Goal: Task Accomplishment & Management: Complete application form

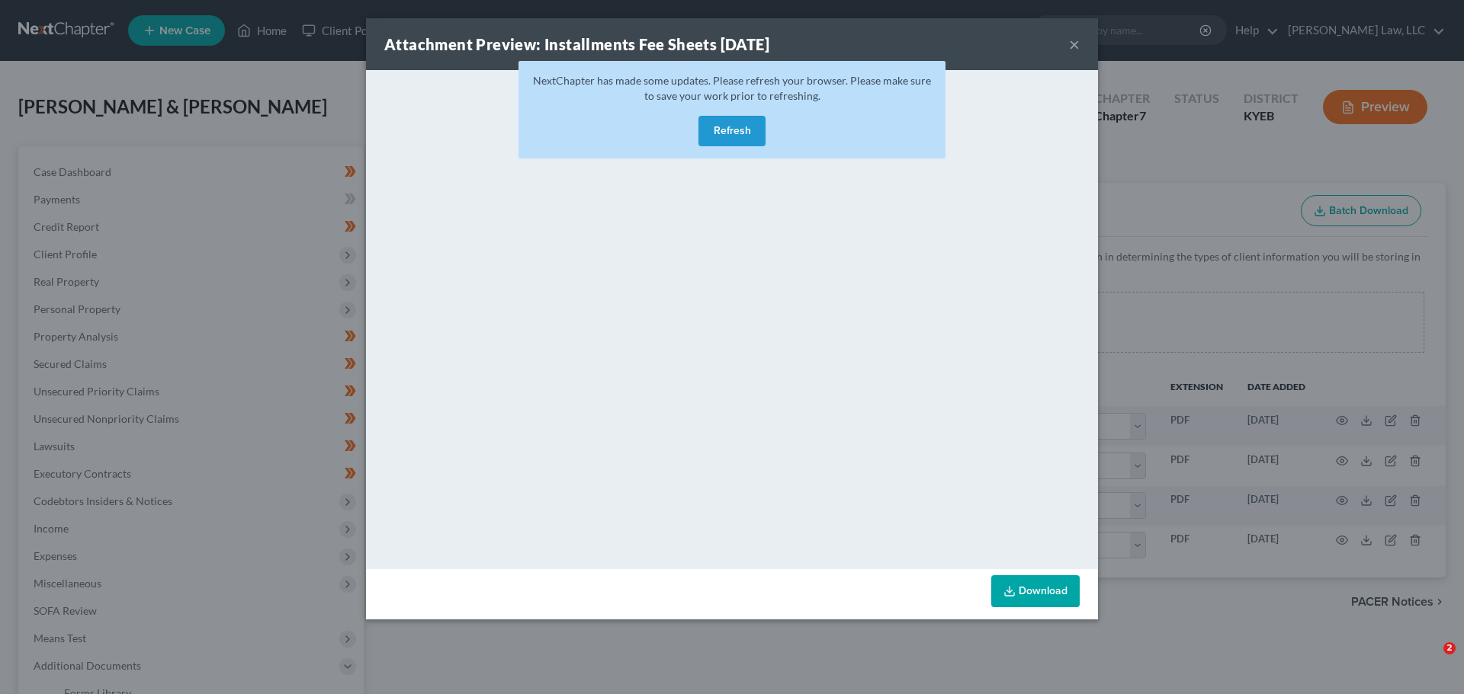
select select "7"
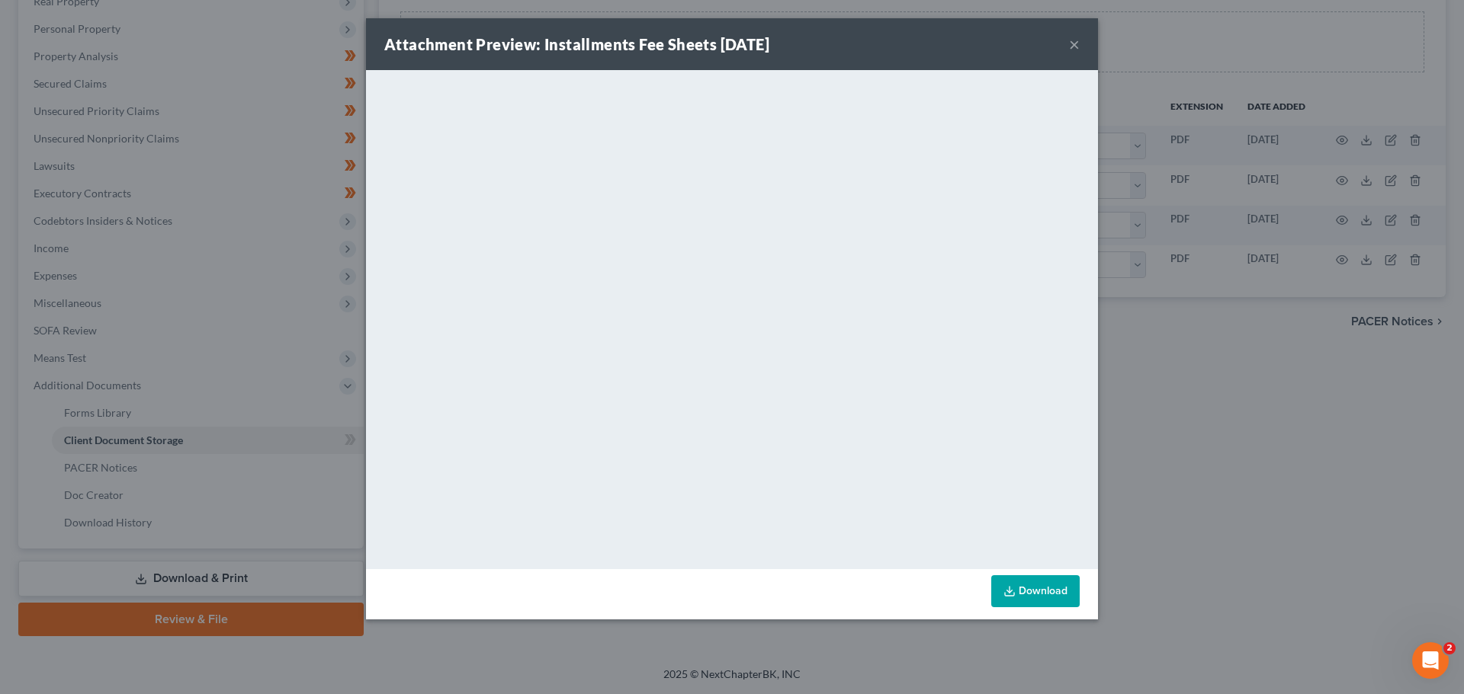
click at [1076, 40] on button "×" at bounding box center [1074, 44] width 11 height 18
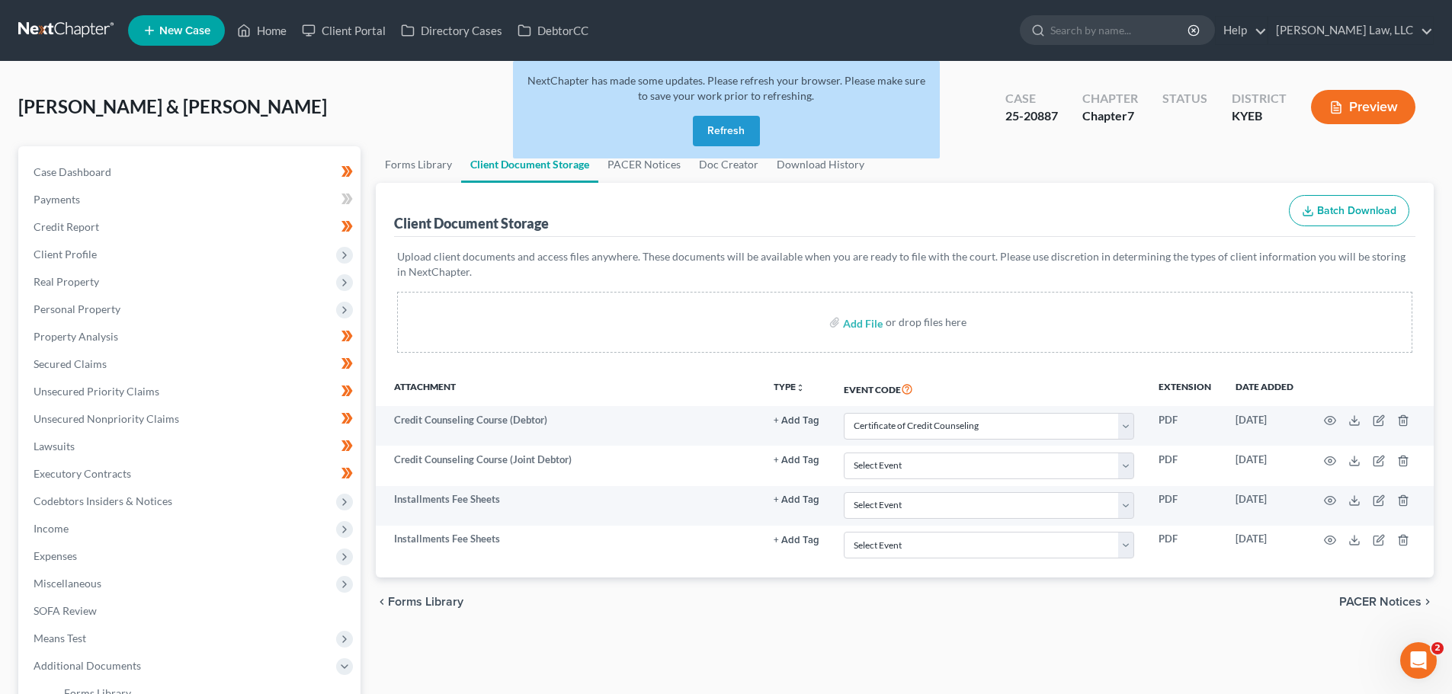
click at [157, 22] on link "New Case" at bounding box center [176, 30] width 97 height 30
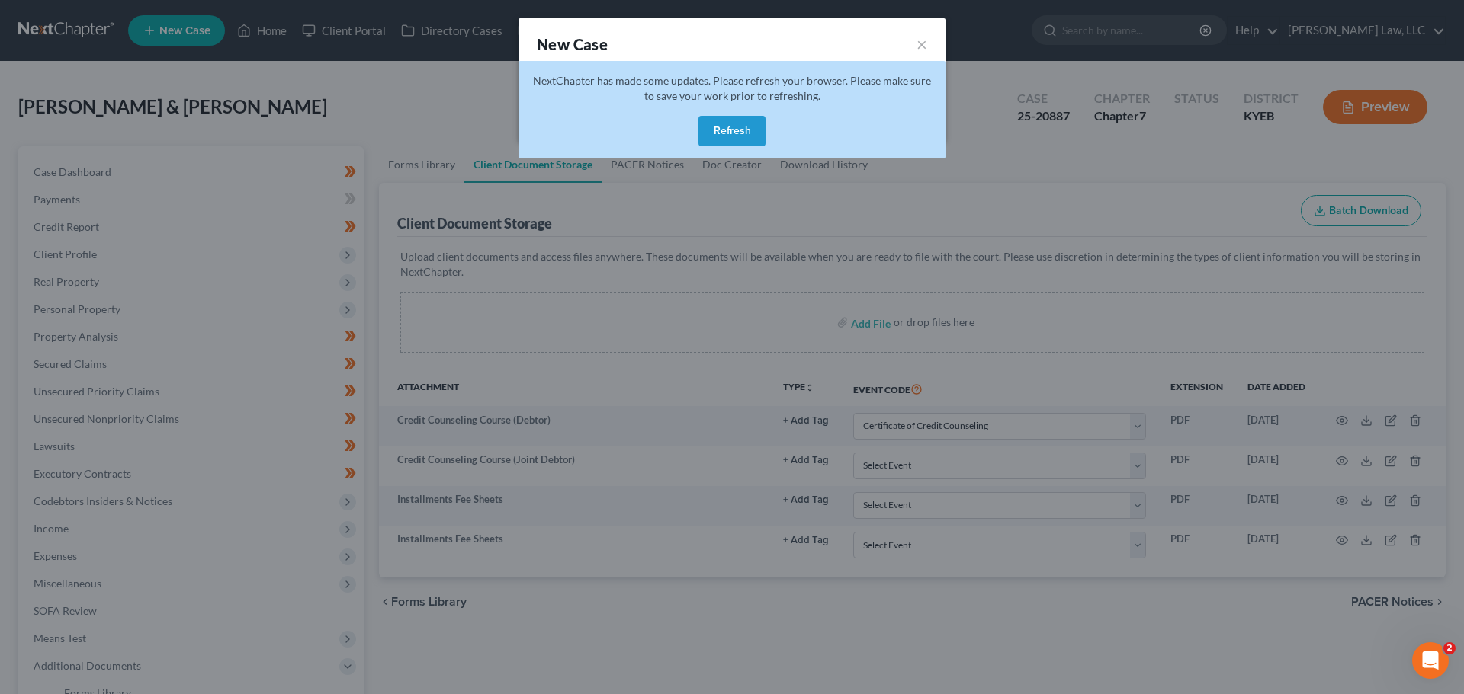
select select "32"
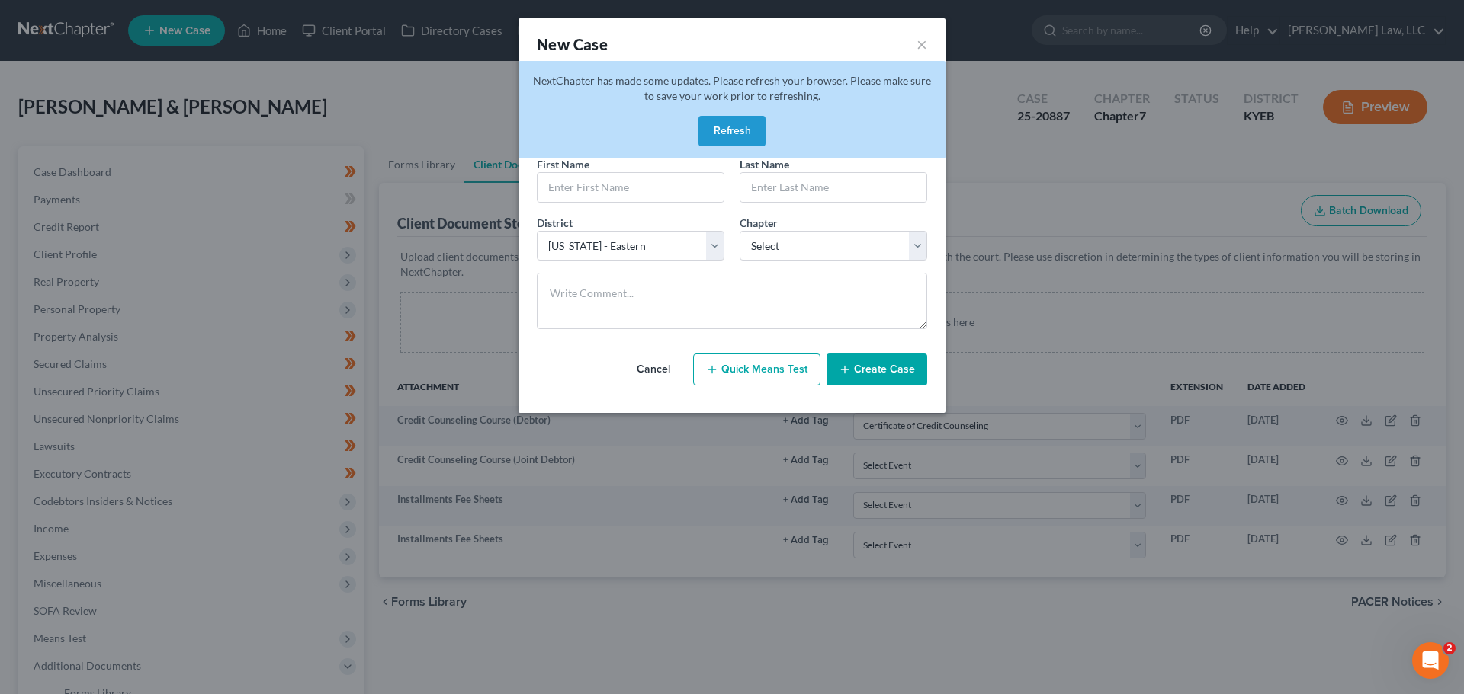
click at [701, 126] on button "Refresh" at bounding box center [731, 131] width 67 height 30
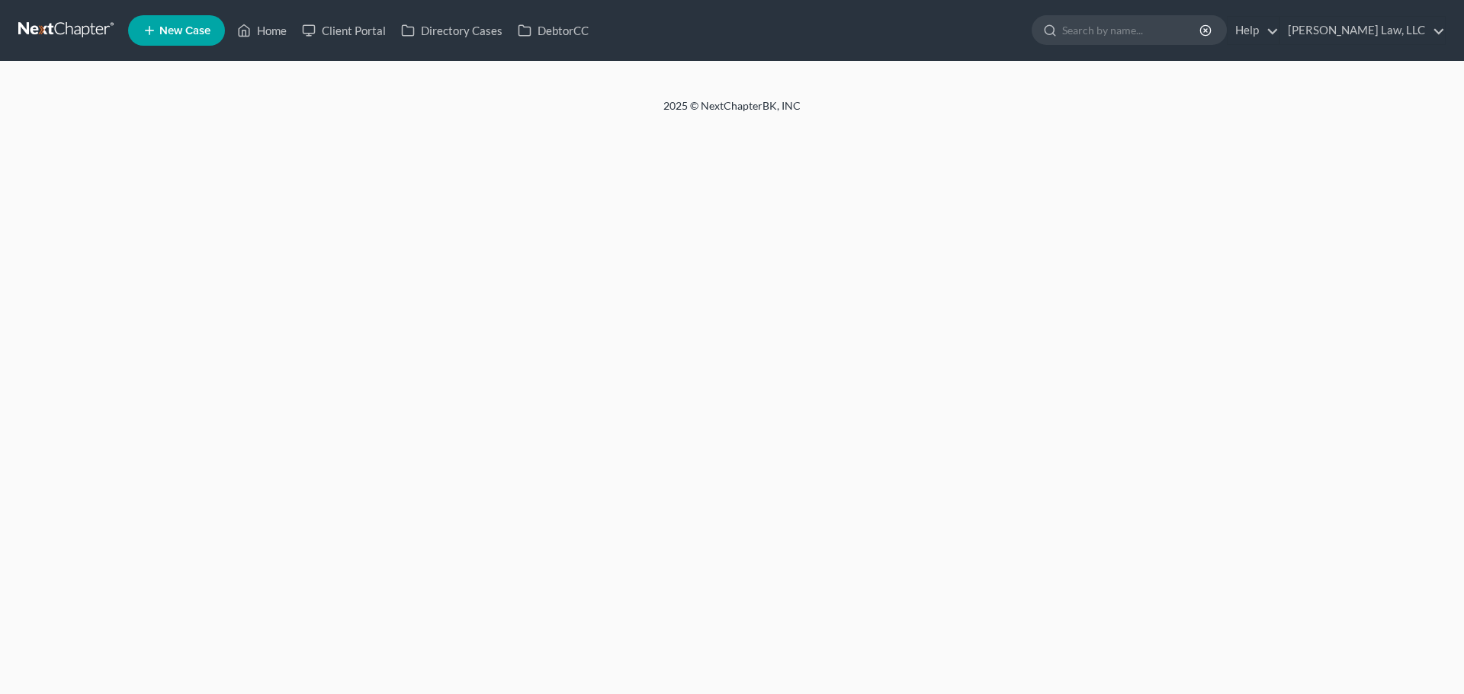
select select "7"
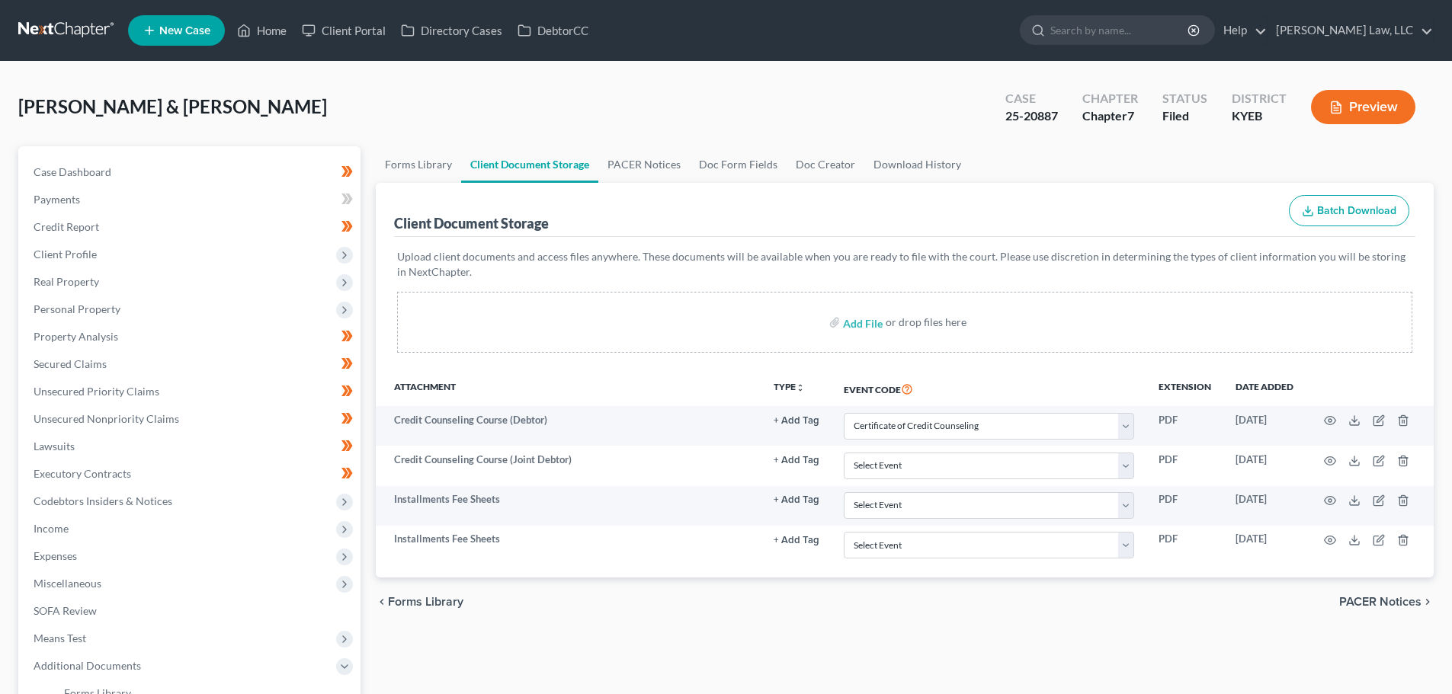
click at [170, 26] on span "New Case" at bounding box center [184, 30] width 51 height 11
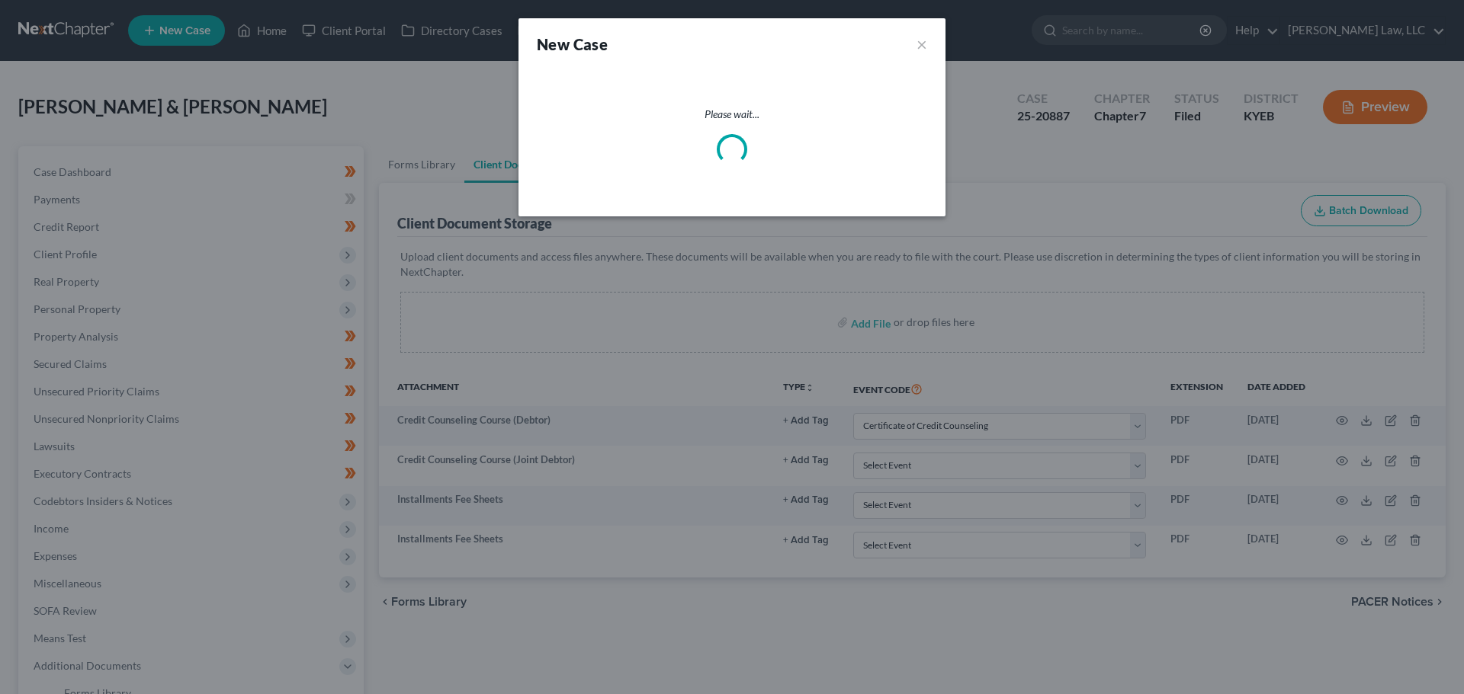
select select "32"
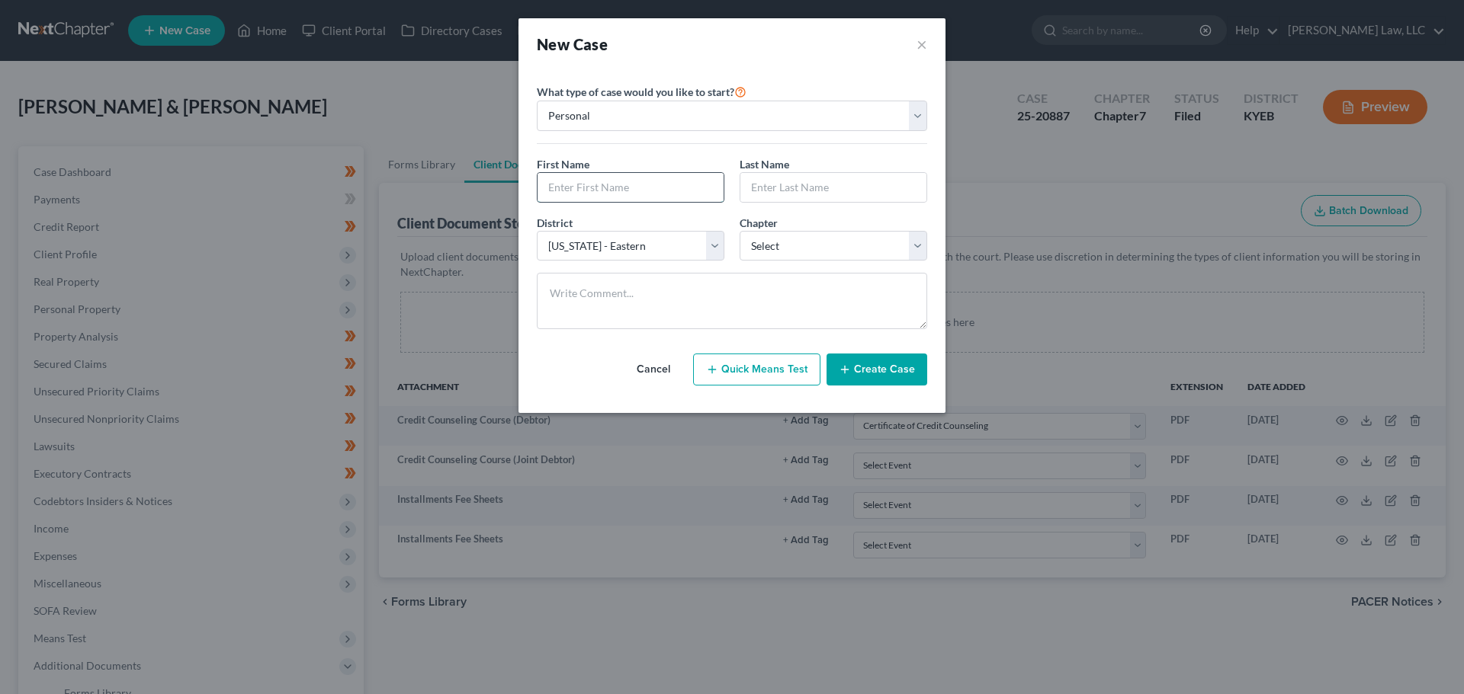
click at [609, 183] on input "text" at bounding box center [630, 187] width 186 height 29
type input "Jennifer"
type input "Dunn"
click at [774, 254] on select "Select 7 11 12 13" at bounding box center [833, 246] width 188 height 30
select select "3"
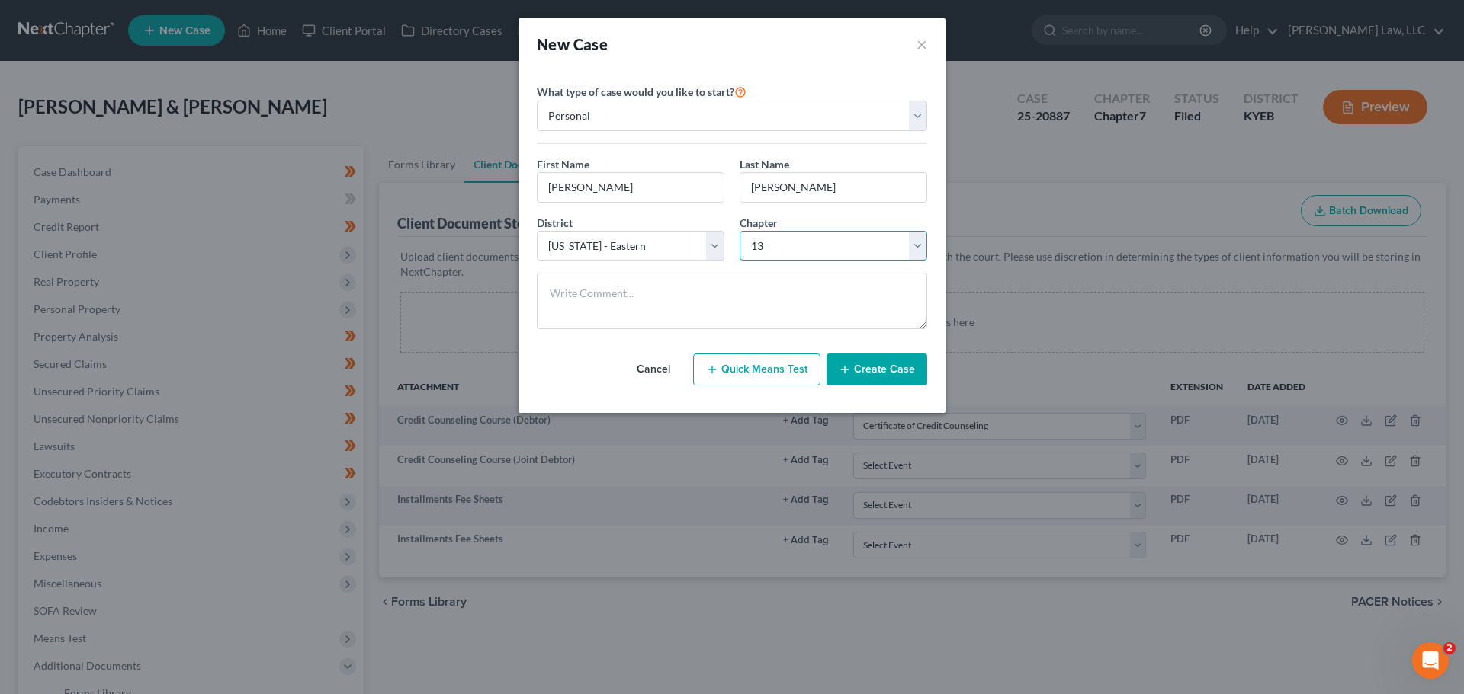
click at [739, 231] on select "Select 7 11 12 13" at bounding box center [833, 246] width 188 height 30
click at [744, 312] on textarea at bounding box center [732, 301] width 390 height 56
click at [896, 382] on button "Create Case" at bounding box center [876, 370] width 101 height 32
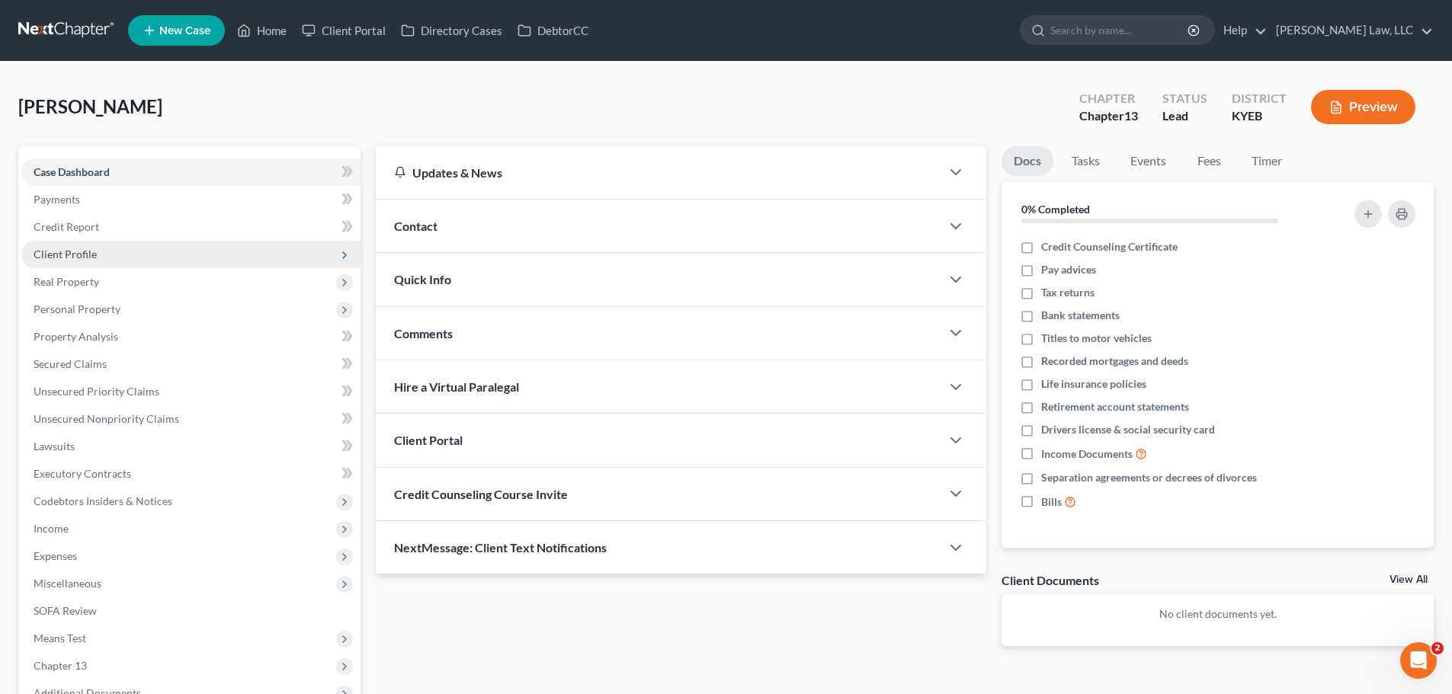
click at [110, 252] on span "Client Profile" at bounding box center [190, 254] width 339 height 27
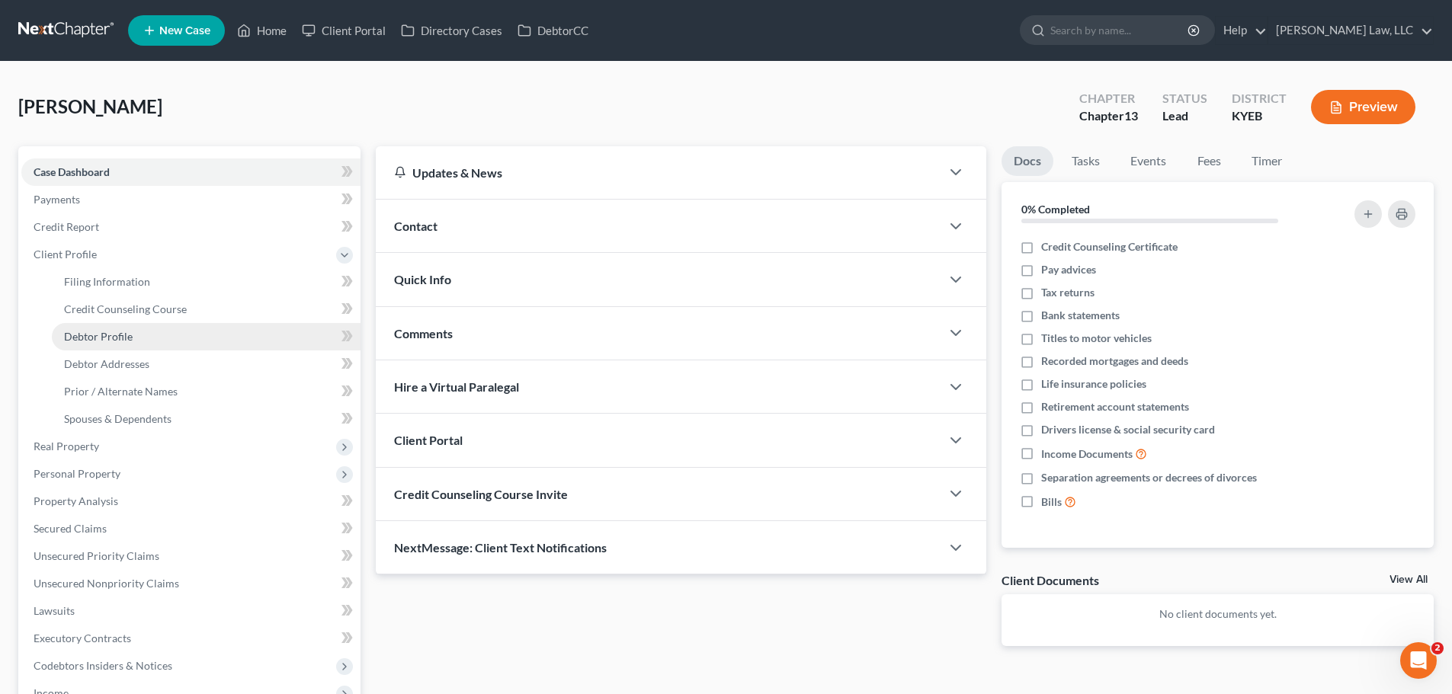
click at [107, 338] on span "Debtor Profile" at bounding box center [98, 336] width 69 height 13
select select "0"
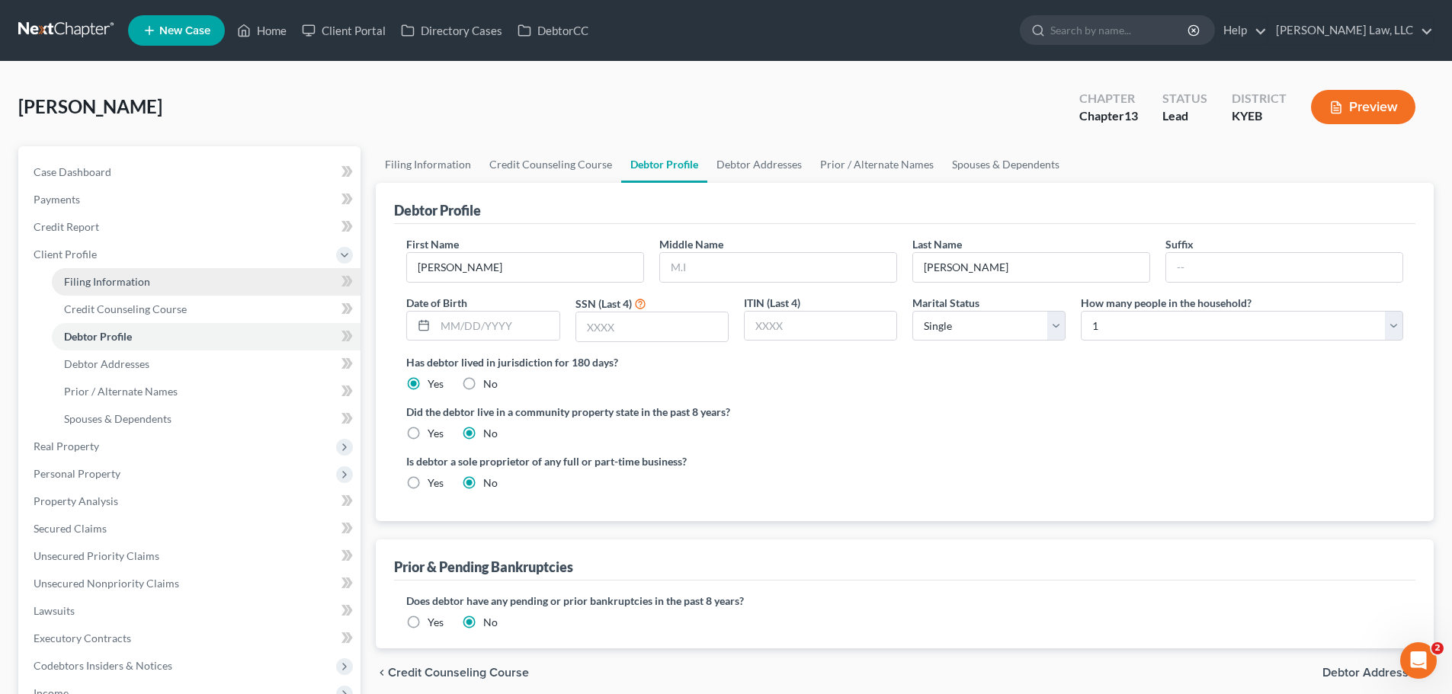
click at [111, 286] on span "Filing Information" at bounding box center [107, 281] width 86 height 13
select select "1"
select select "0"
select select "3"
select select "32"
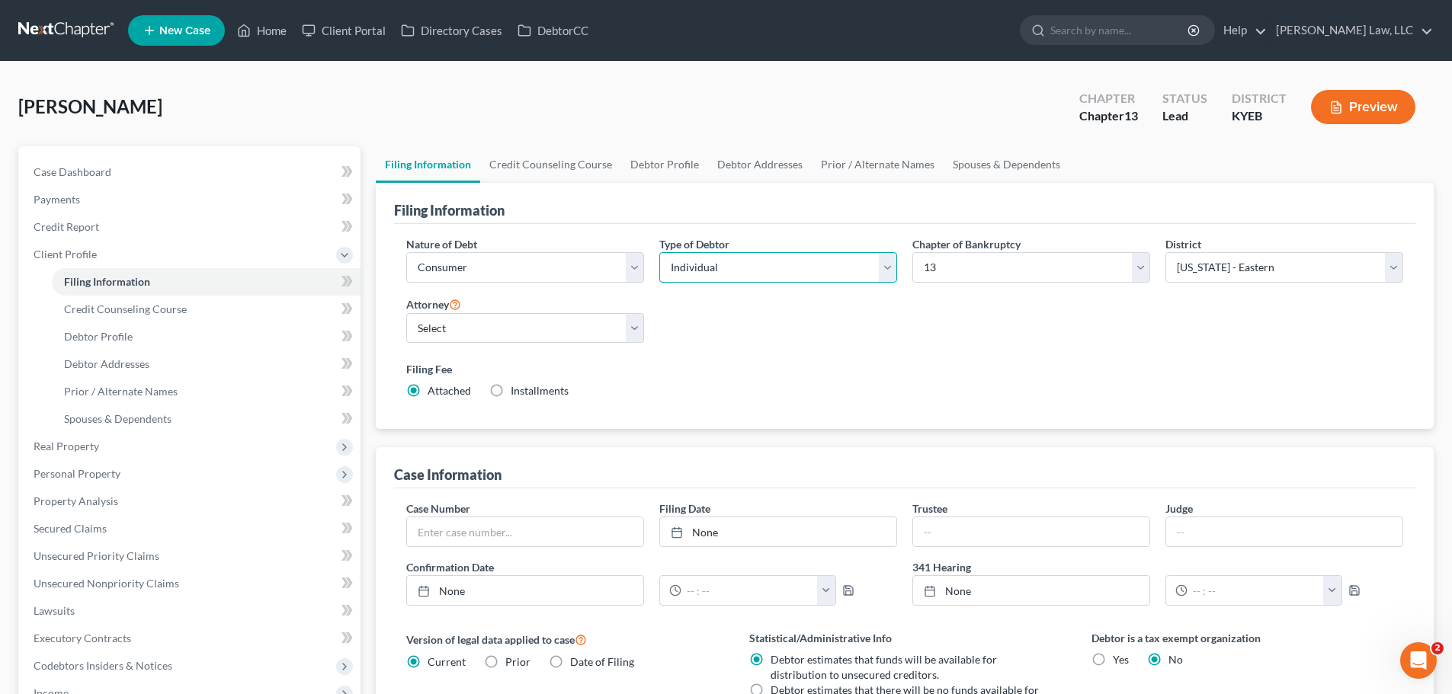
click at [747, 275] on select "Select Individual Joint" at bounding box center [778, 267] width 238 height 30
select select "1"
click at [659, 252] on select "Select Individual Joint" at bounding box center [778, 267] width 238 height 30
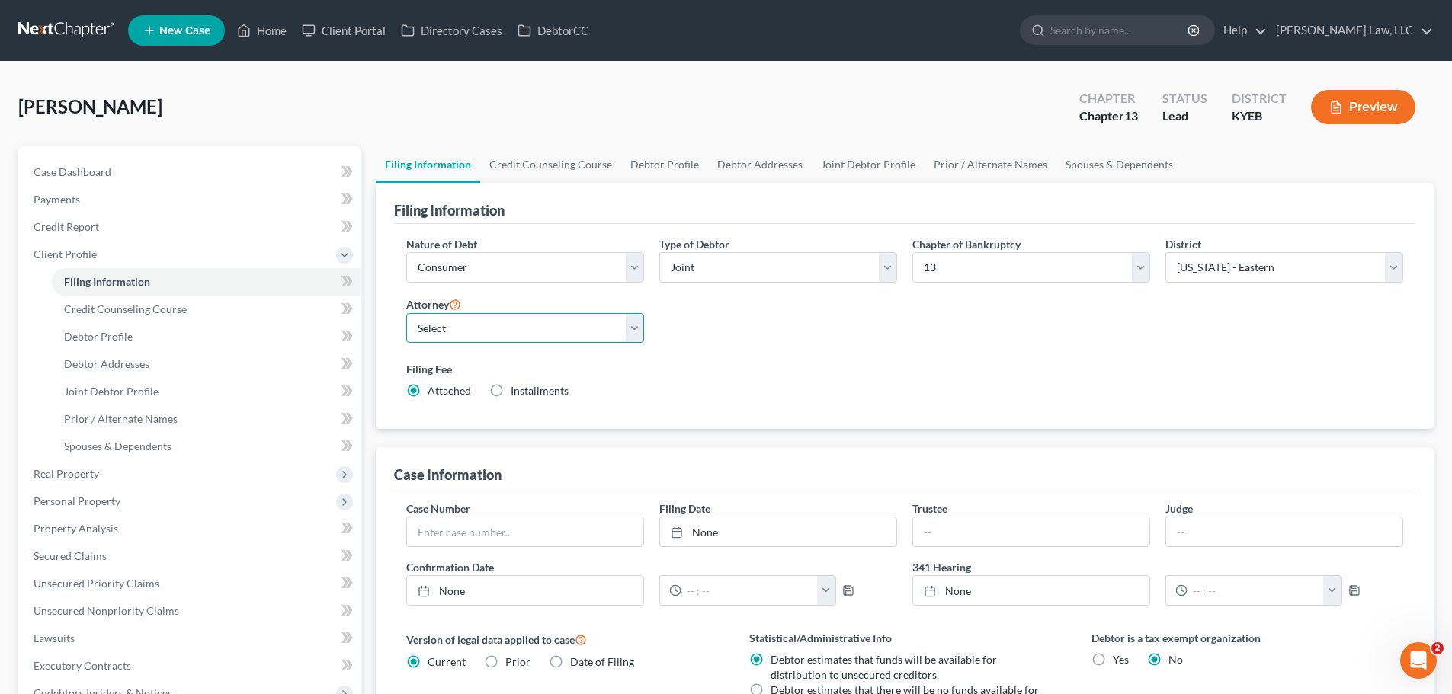
click at [580, 335] on select "Select Danielle Lawrence - KYEB Danielle Lawrence - OHSB Justin Lawrence - KYEB…" at bounding box center [525, 328] width 238 height 30
select select "0"
click at [406, 313] on select "Select Danielle Lawrence - KYEB Danielle Lawrence - OHSB Justin Lawrence - KYEB…" at bounding box center [525, 328] width 238 height 30
click at [802, 377] on label "Filing Fee" at bounding box center [904, 369] width 997 height 16
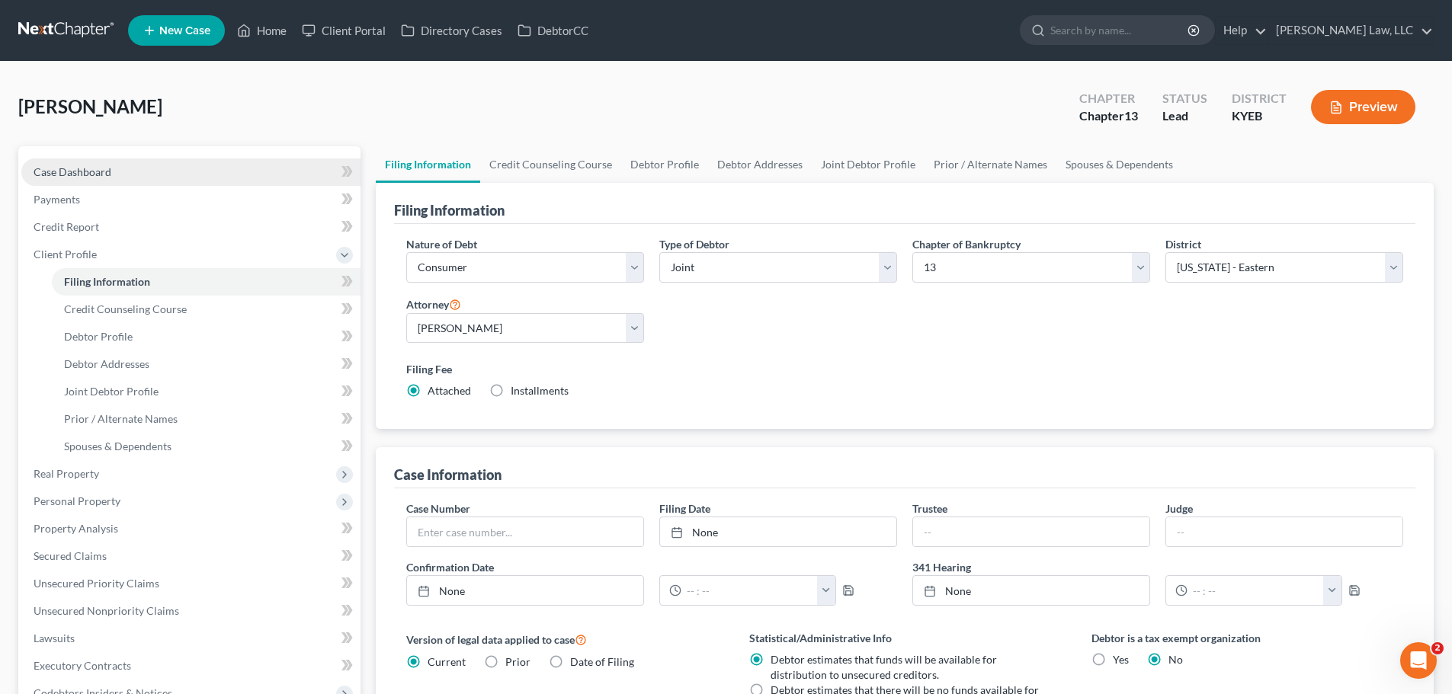
click at [77, 178] on span "Case Dashboard" at bounding box center [73, 171] width 78 height 13
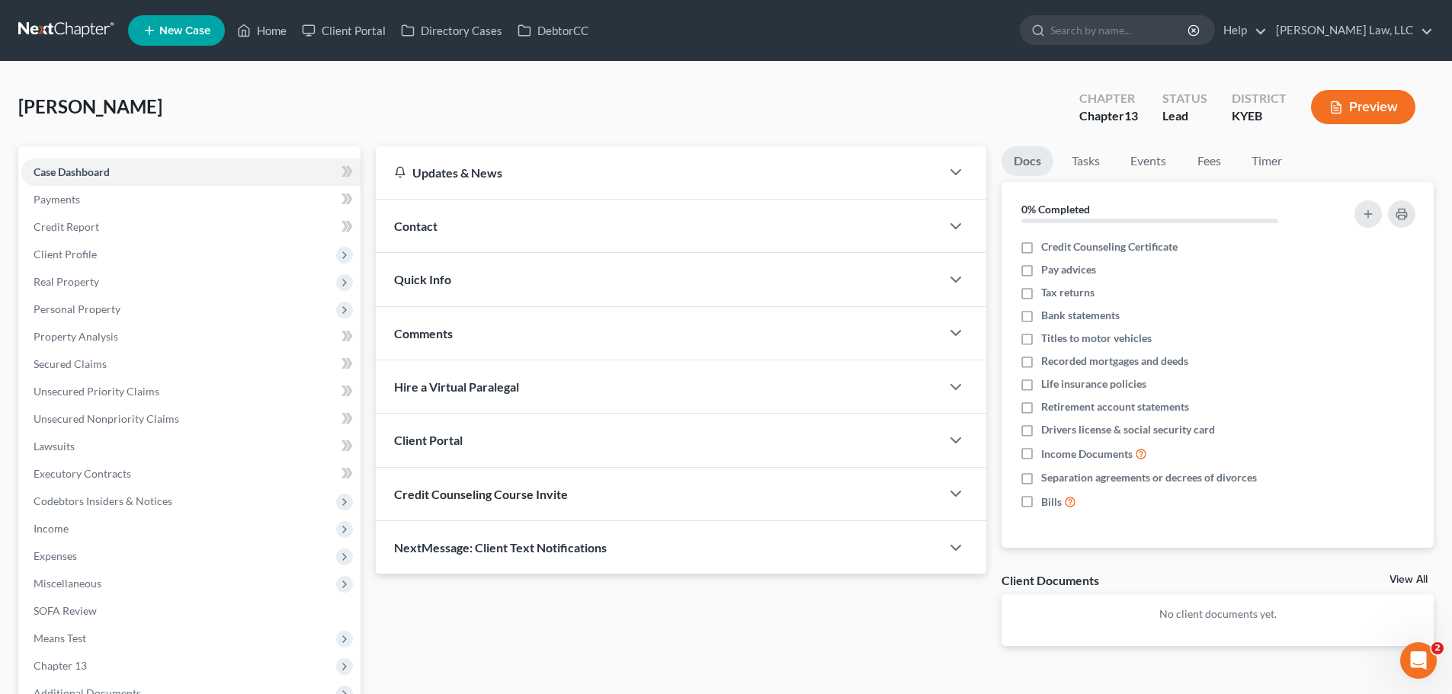
click at [428, 230] on span "Contact" at bounding box center [415, 226] width 43 height 14
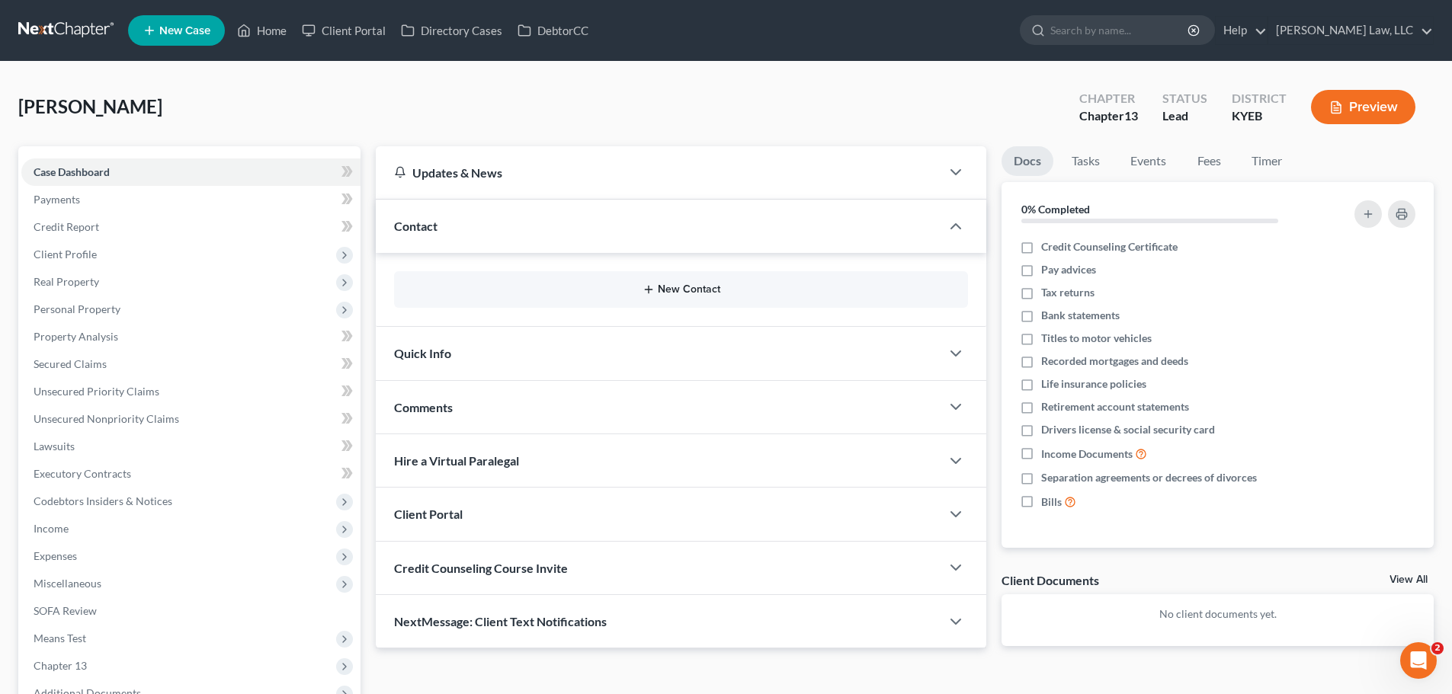
click at [672, 285] on button "New Contact" at bounding box center [681, 290] width 550 height 12
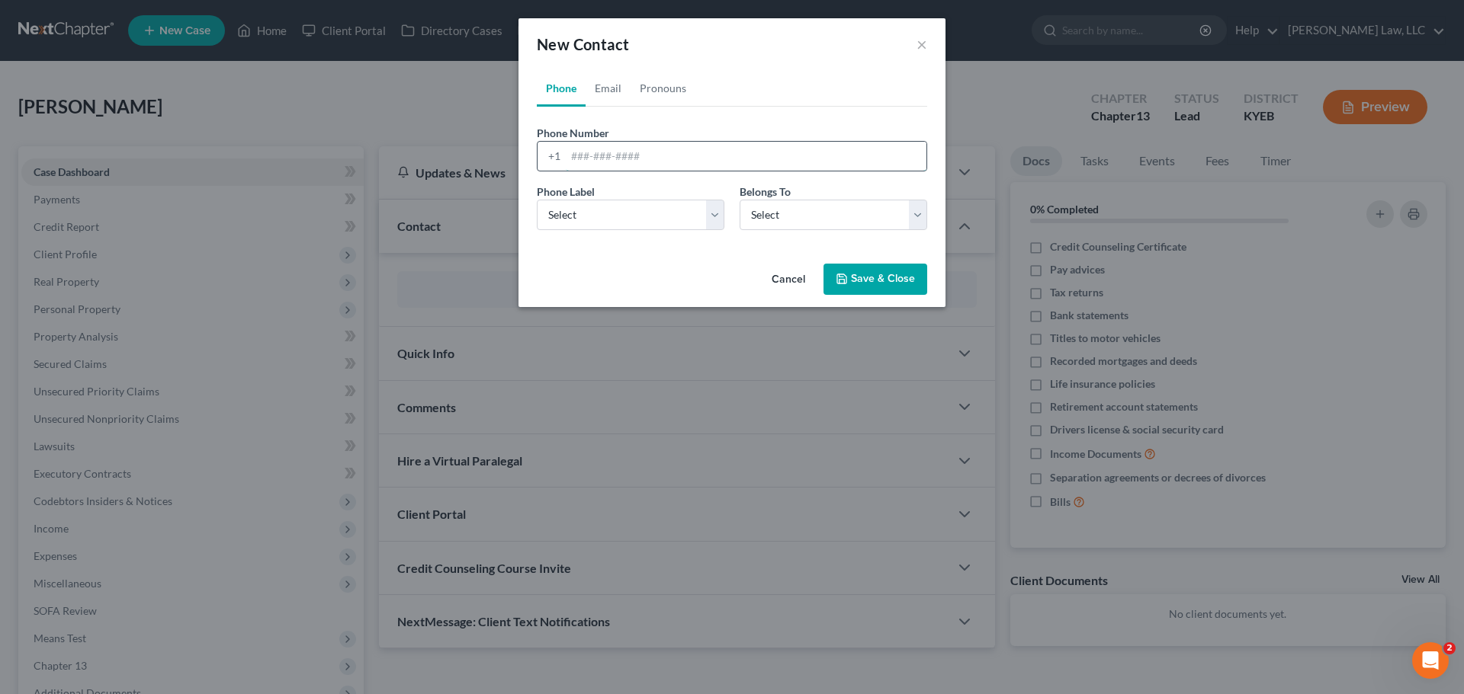
click at [601, 148] on input "tel" at bounding box center [746, 156] width 361 height 29
paste input "8594451640"
type input "8594451640"
click at [602, 217] on select "Select Mobile Home Work Other" at bounding box center [631, 215] width 188 height 30
select select "0"
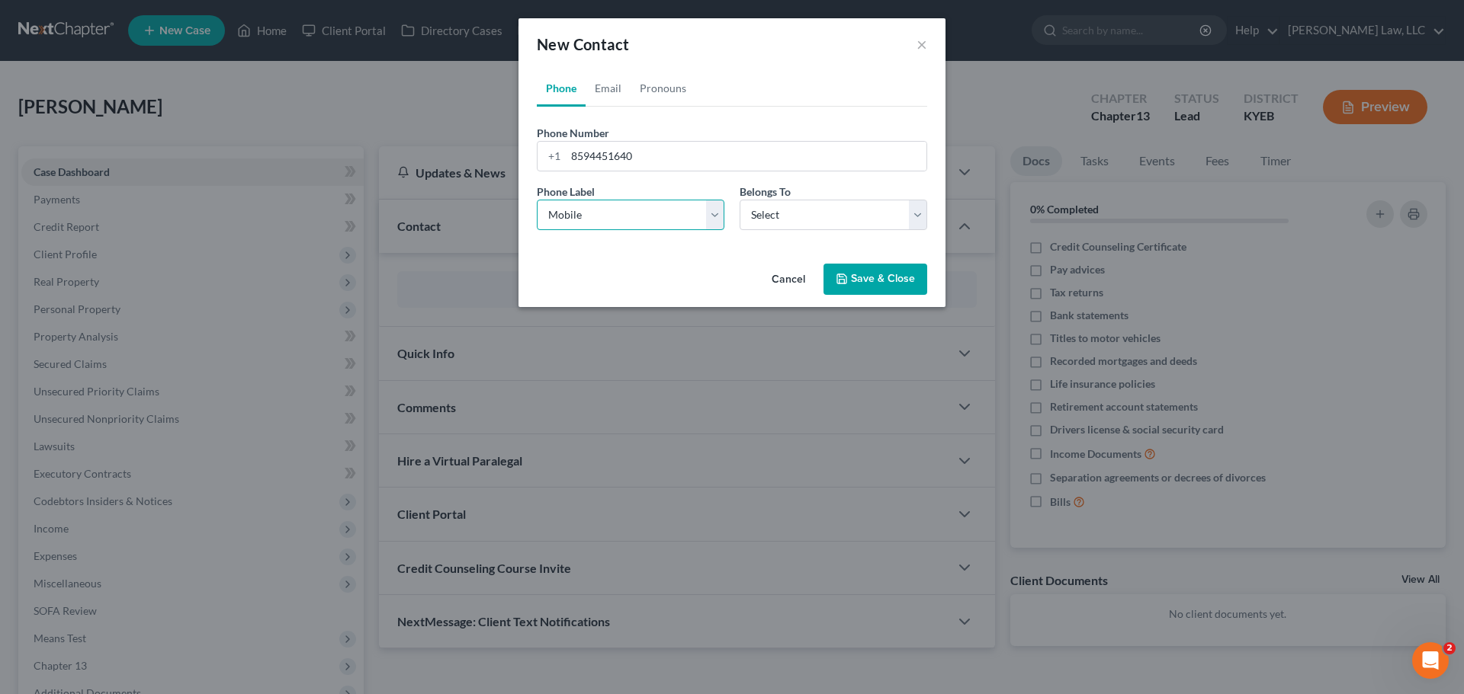
click at [537, 200] on select "Select Mobile Home Work Other" at bounding box center [631, 215] width 188 height 30
drag, startPoint x: 867, startPoint y: 221, endPoint x: 850, endPoint y: 229, distance: 18.8
click at [867, 221] on select "Select Client Spouse Other" at bounding box center [833, 215] width 188 height 30
select select "0"
click at [739, 200] on select "Select Client Spouse Other" at bounding box center [833, 215] width 188 height 30
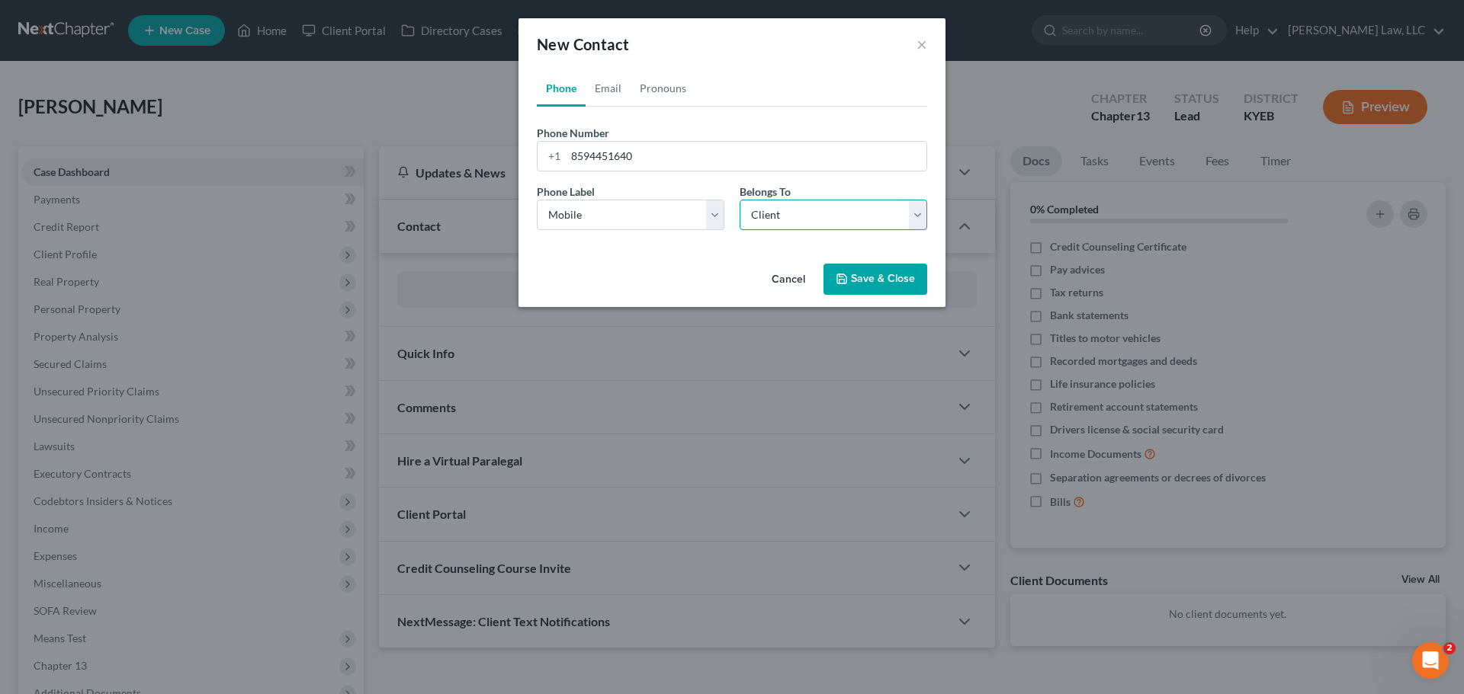
select select "0"
click at [624, 91] on link "Email" at bounding box center [607, 88] width 45 height 37
click at [589, 147] on input "email" at bounding box center [746, 156] width 361 height 29
paste input "j_mcnees@hotmail.com"
type input "j_mcnees@hotmail.com"
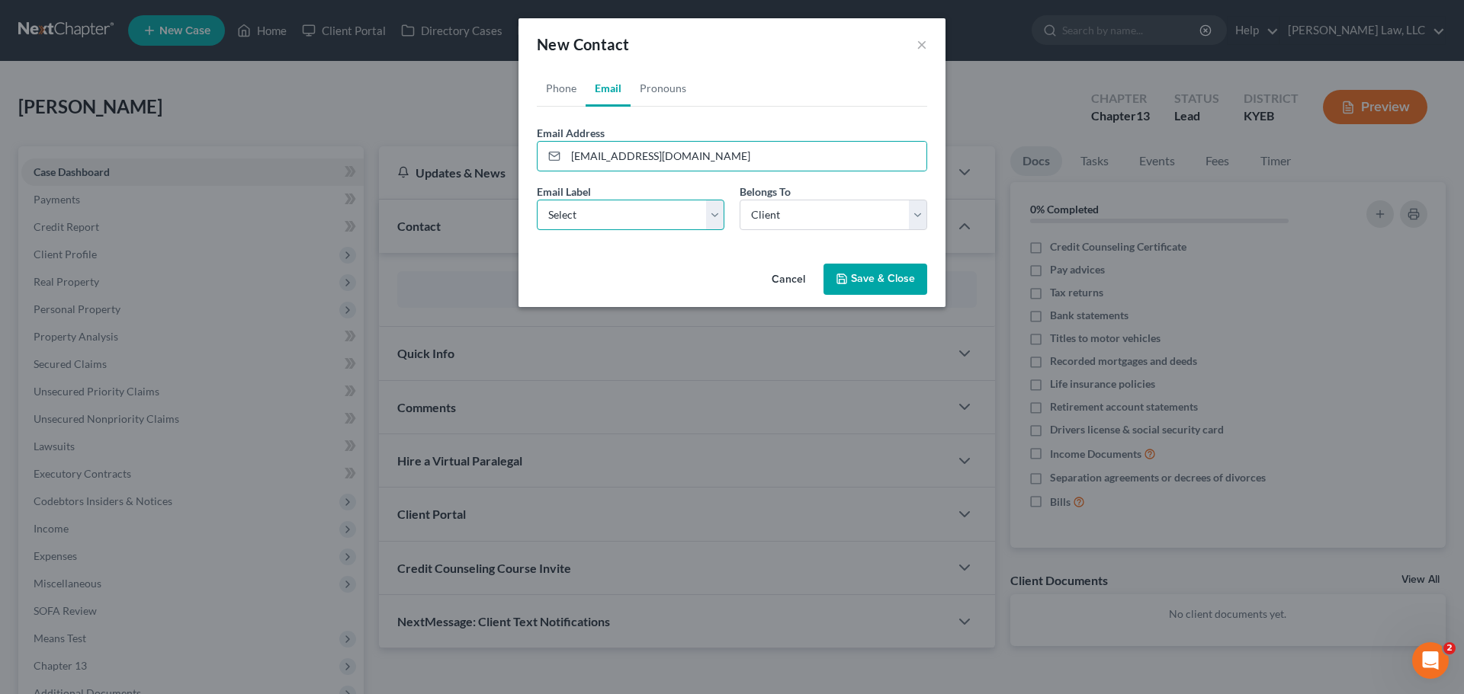
click at [601, 215] on select "Select Home Work Other" at bounding box center [631, 215] width 188 height 30
select select "0"
click at [537, 200] on select "Select Home Work Other" at bounding box center [631, 215] width 188 height 30
click at [860, 211] on select "Select Client Spouse Other" at bounding box center [833, 215] width 188 height 30
click at [739, 200] on select "Select Client Spouse Other" at bounding box center [833, 215] width 188 height 30
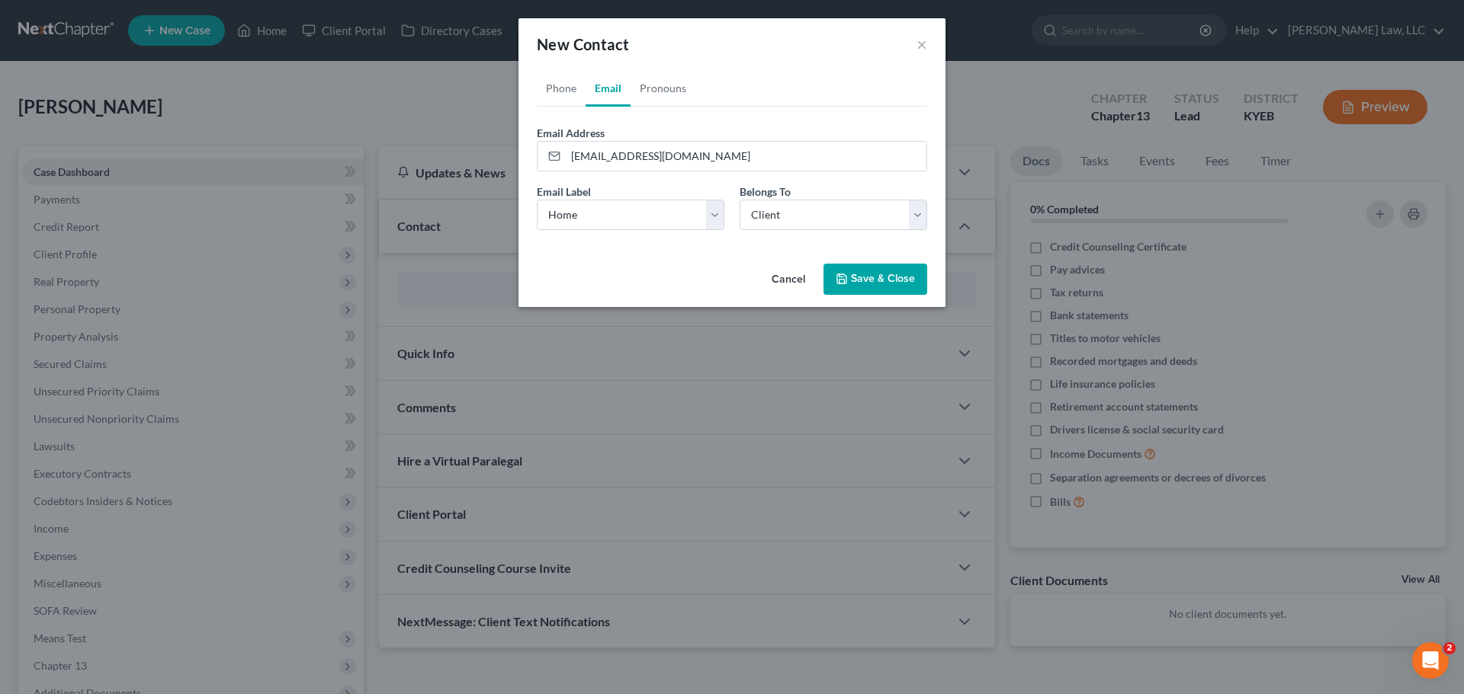
click at [839, 267] on button "Save & Close" at bounding box center [875, 280] width 104 height 32
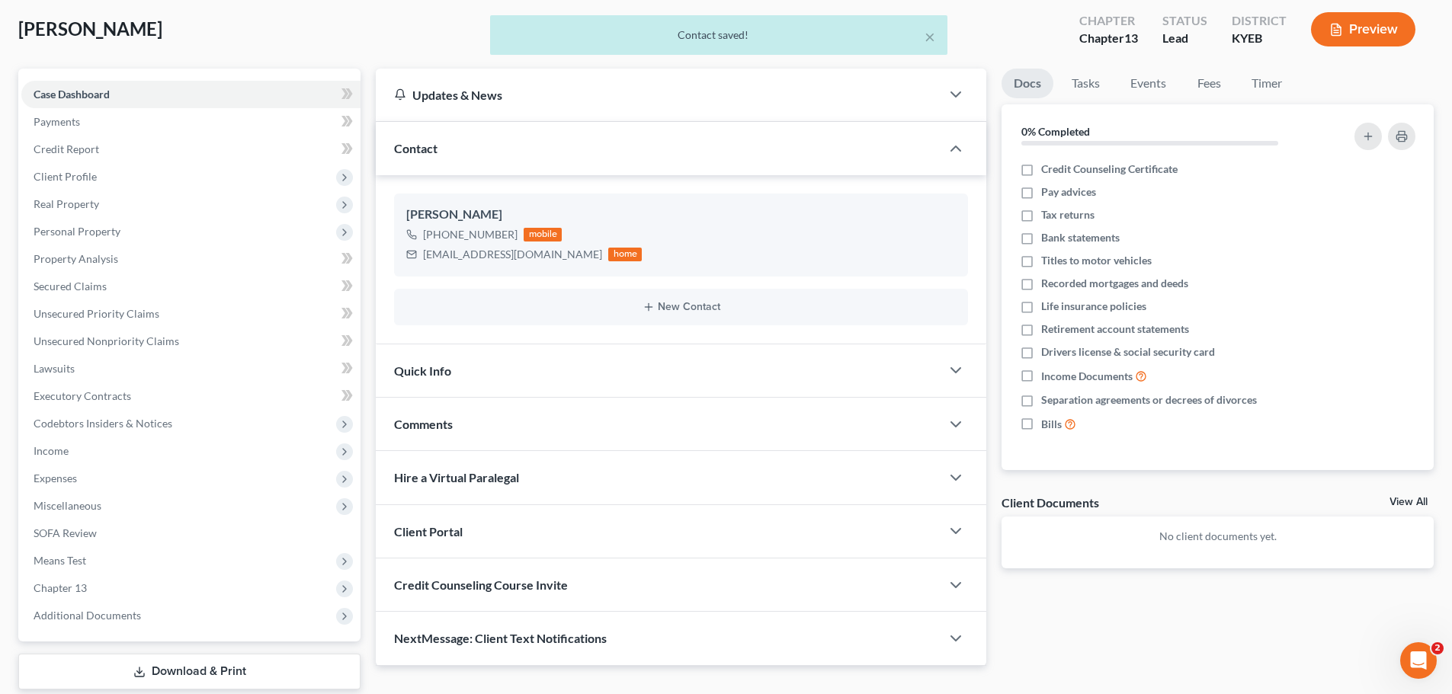
scroll to position [171, 0]
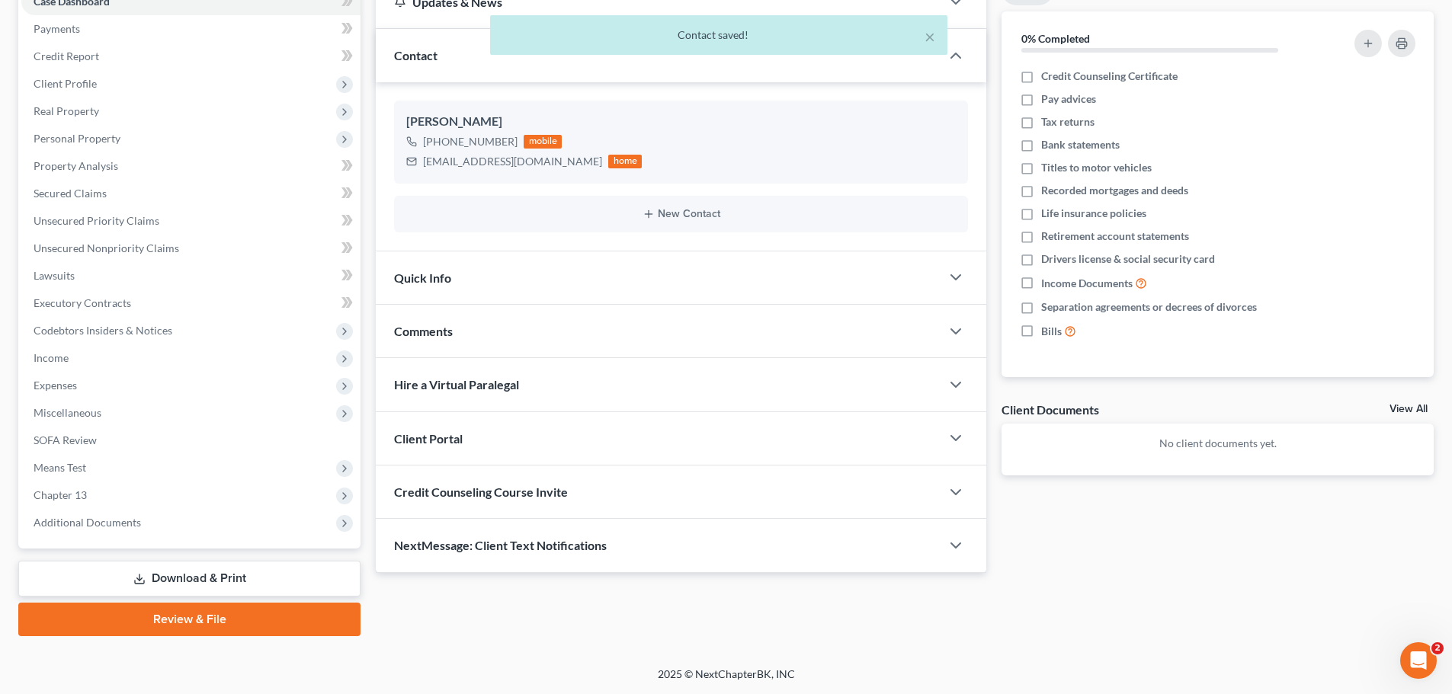
click at [436, 434] on span "Client Portal" at bounding box center [428, 438] width 69 height 14
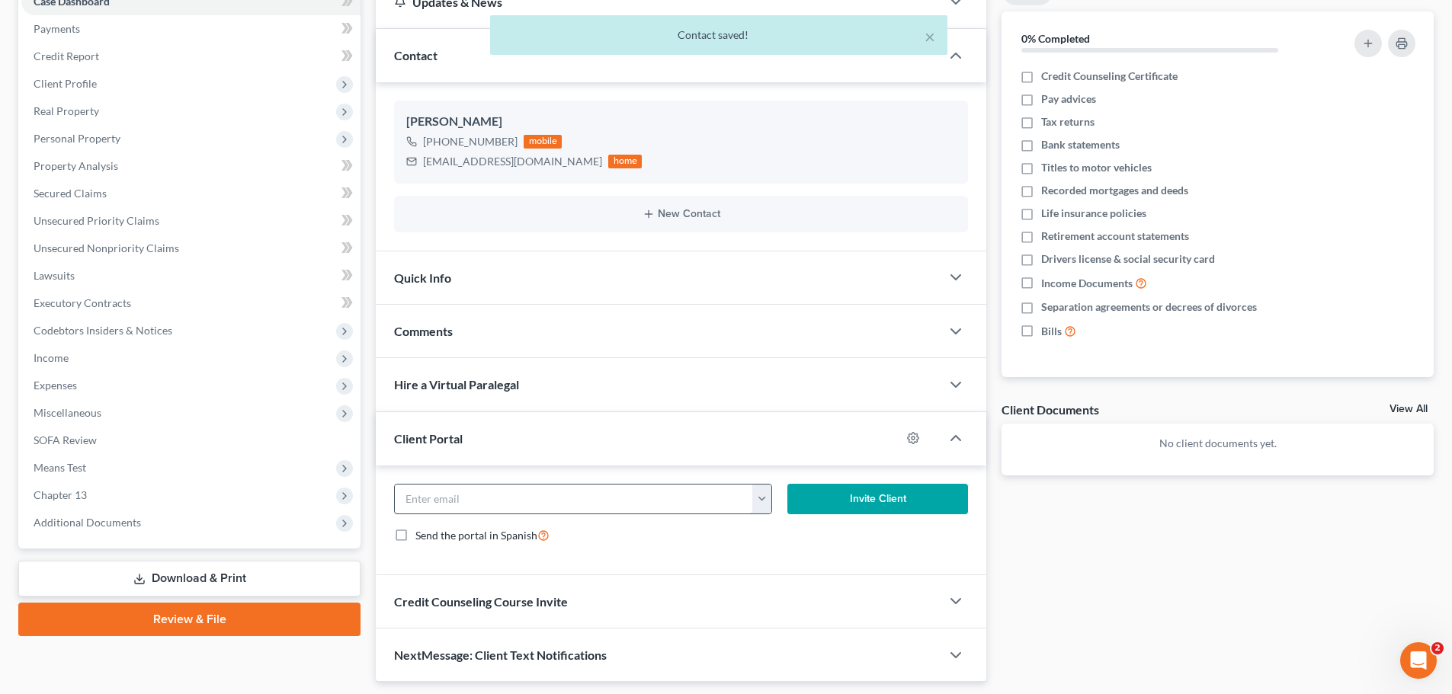
click at [454, 501] on input "email" at bounding box center [574, 499] width 358 height 29
paste input "j_mcnees@hotmail.com"
type input "j_mcnees@hotmail.com"
click at [919, 494] on button "Invite Client" at bounding box center [877, 499] width 181 height 30
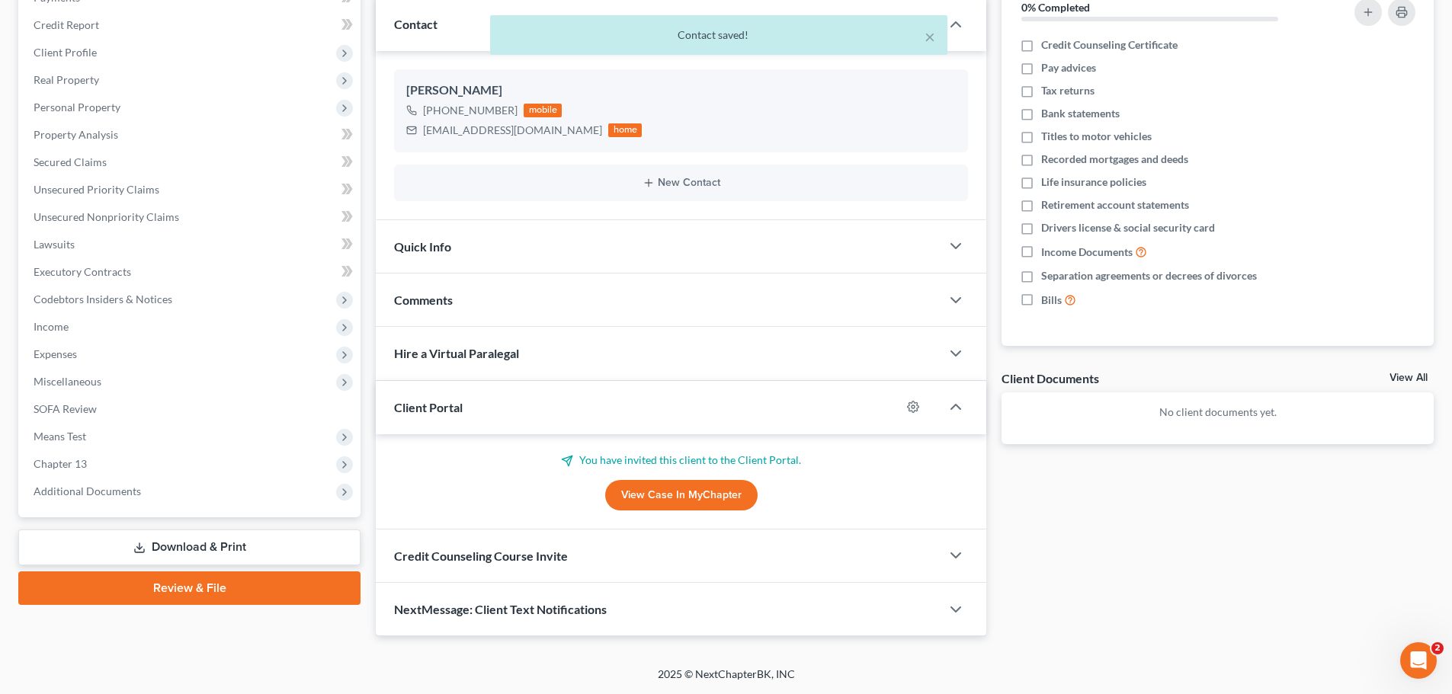
click at [505, 562] on span "Credit Counseling Course Invite" at bounding box center [481, 556] width 174 height 14
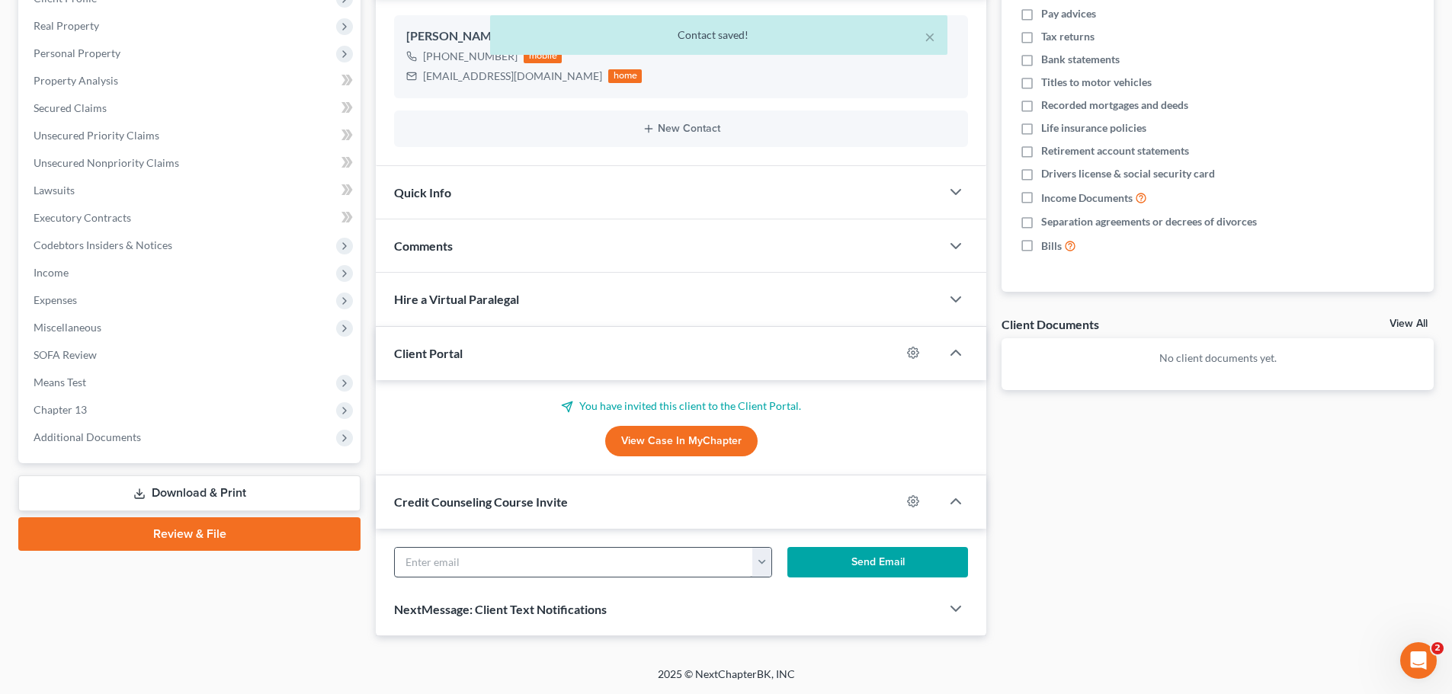
scroll to position [276, 0]
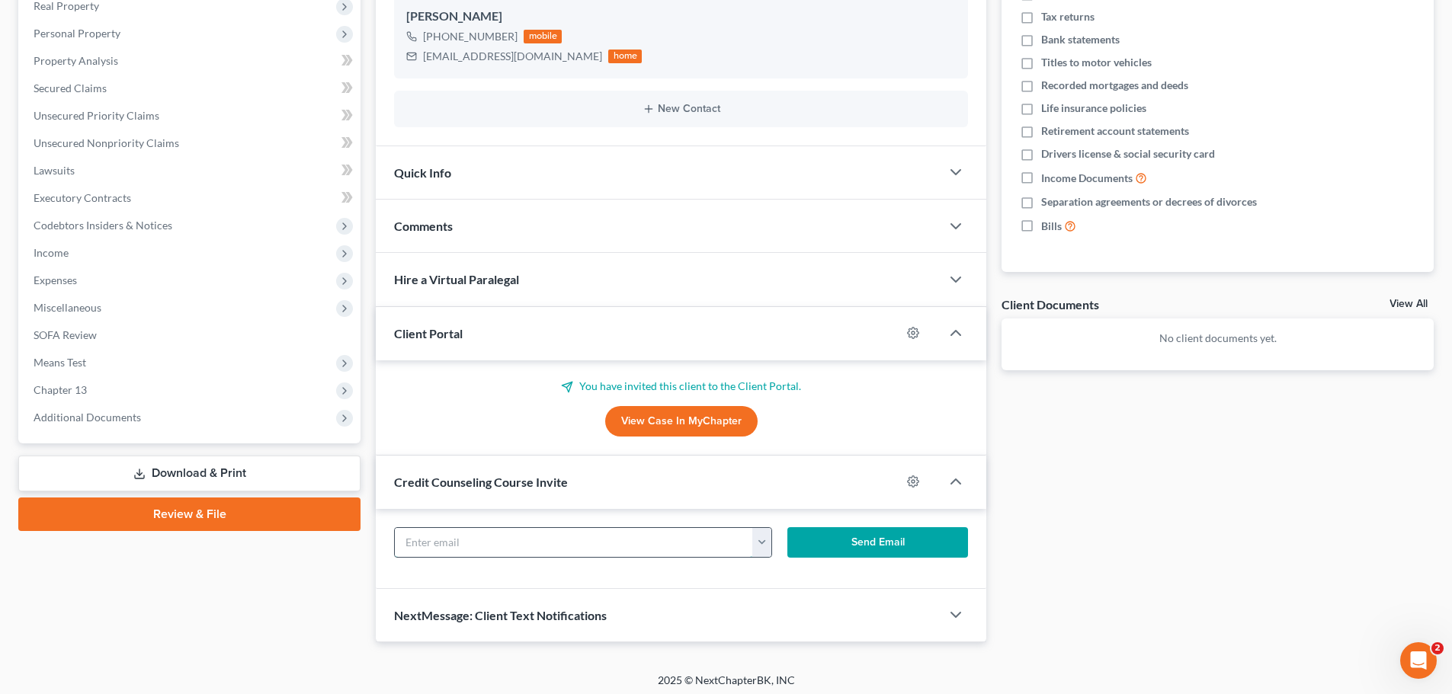
click at [490, 543] on input "text" at bounding box center [574, 542] width 358 height 29
paste input "j_mcnees@hotmail.com"
type input "j_mcnees@hotmail.com"
click at [863, 544] on button "Send Email" at bounding box center [877, 543] width 181 height 30
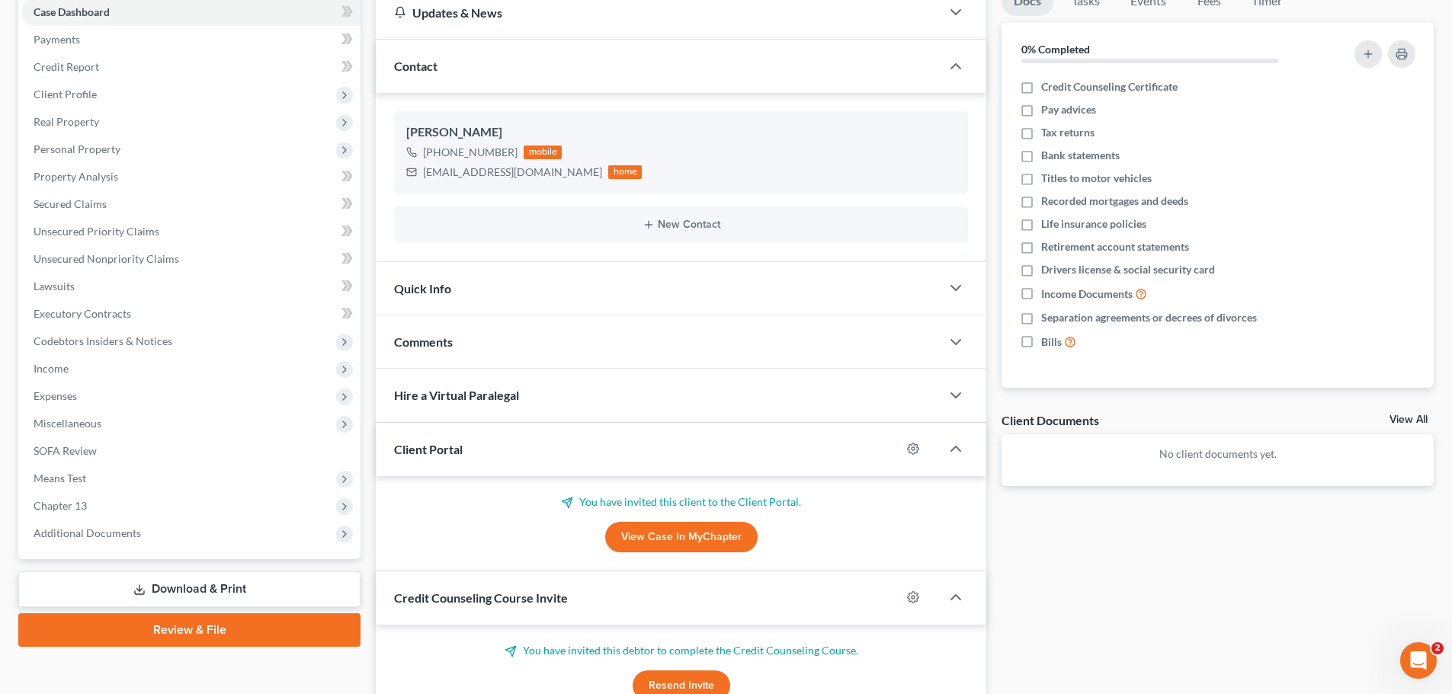
scroll to position [0, 0]
